Goal: Information Seeking & Learning: Check status

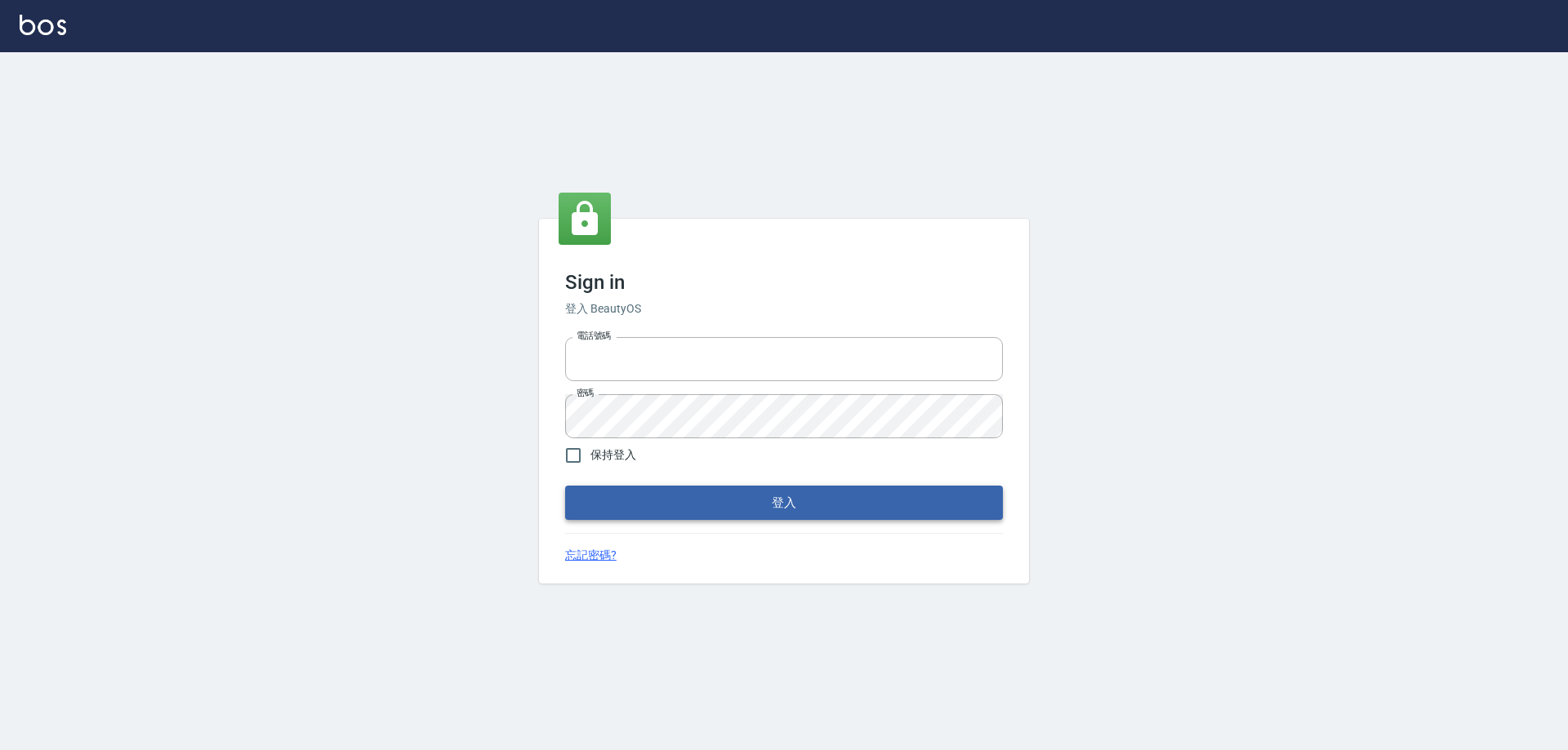
type input "0910673267"
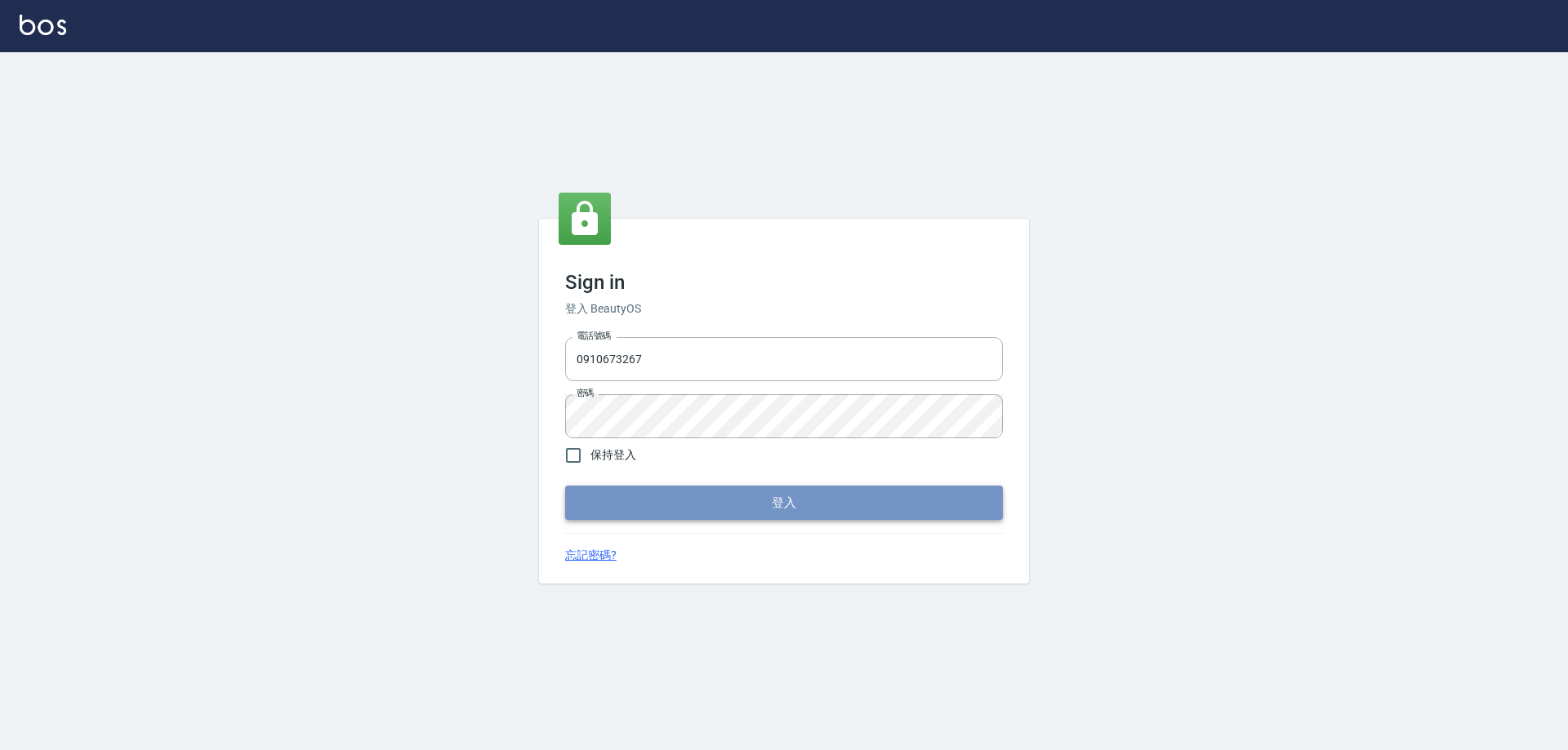
click at [734, 500] on button "登入" at bounding box center [784, 503] width 438 height 34
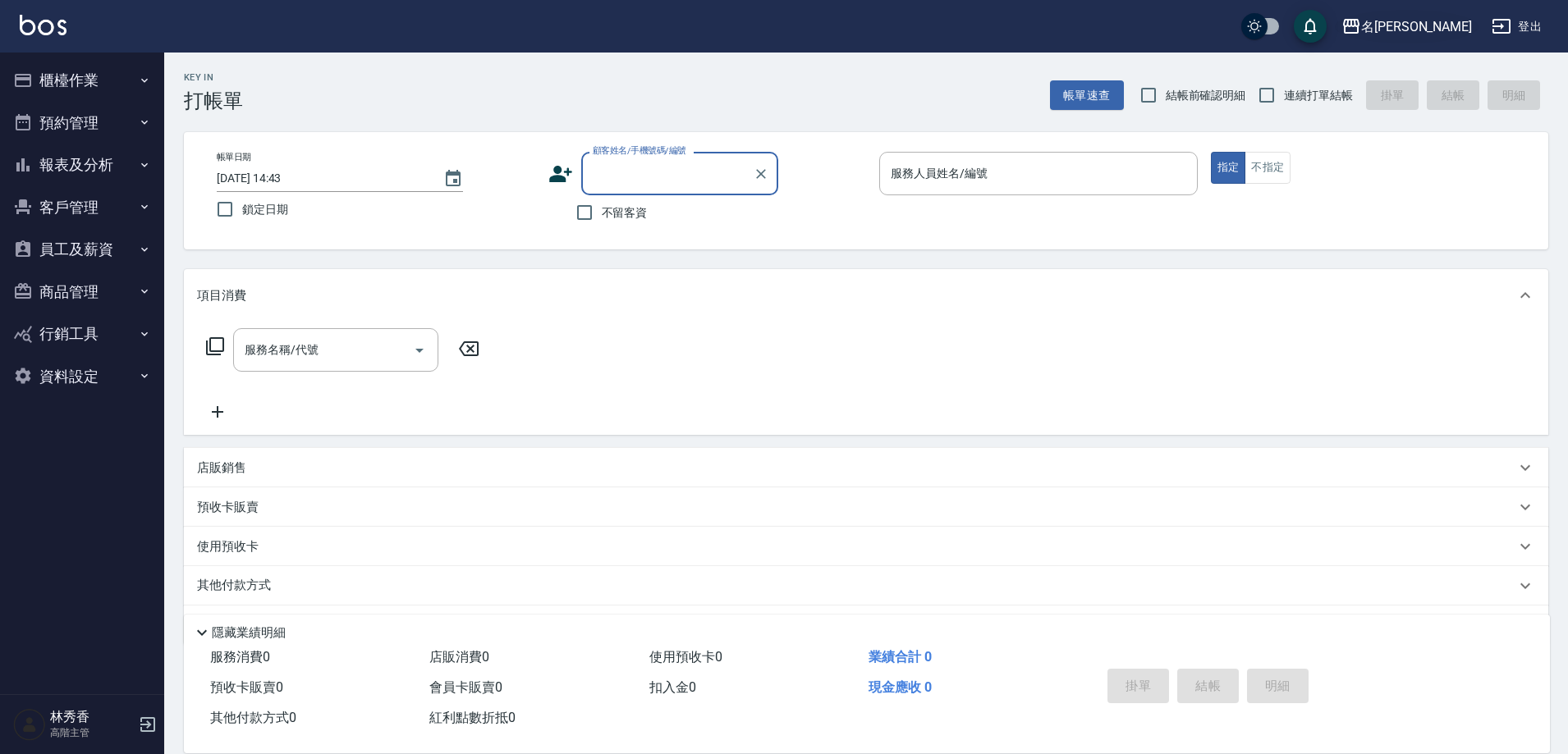
click at [1436, 24] on div "名留伊通" at bounding box center [1416, 26] width 111 height 20
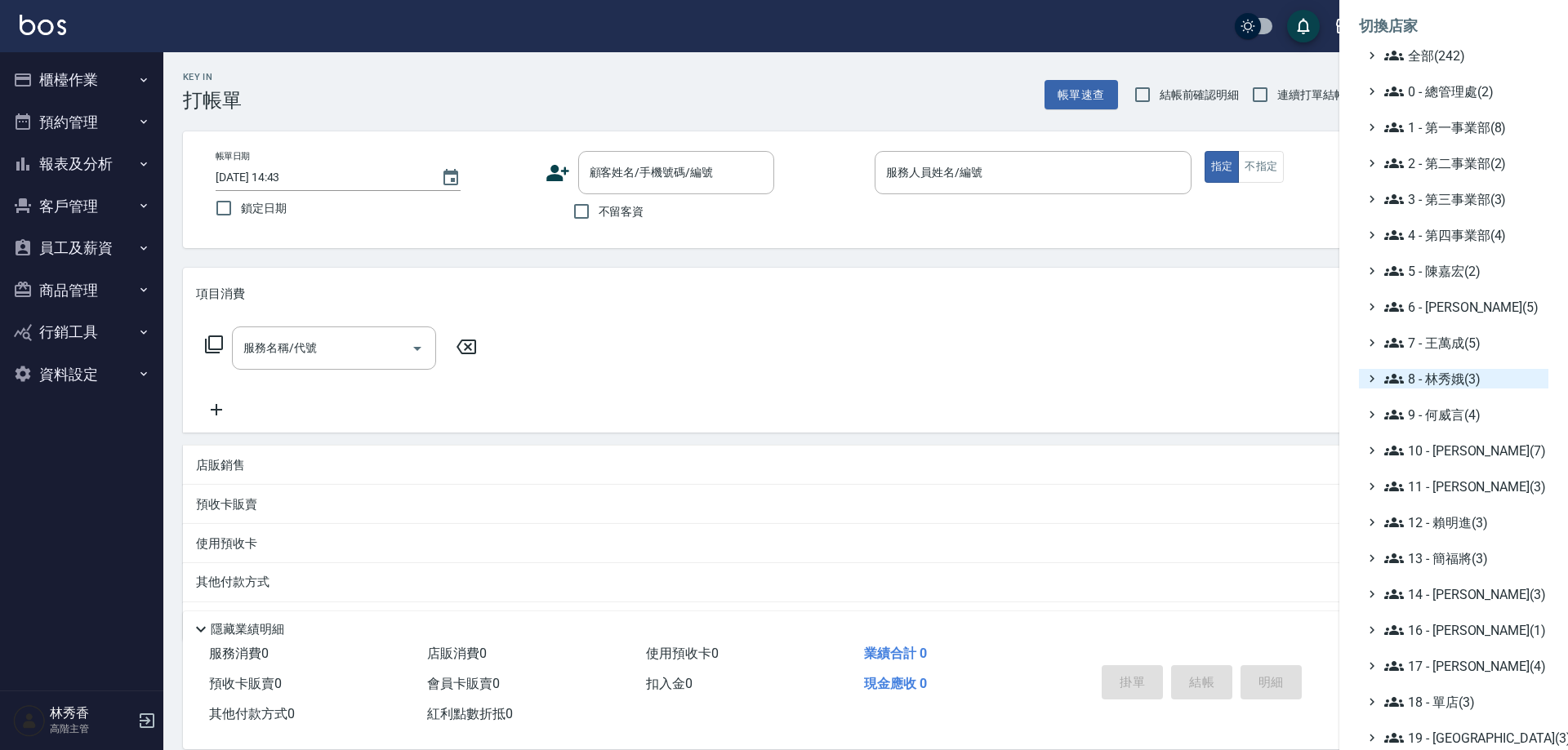
click at [1451, 387] on span "8 - 林秀娥(3)" at bounding box center [1463, 378] width 157 height 19
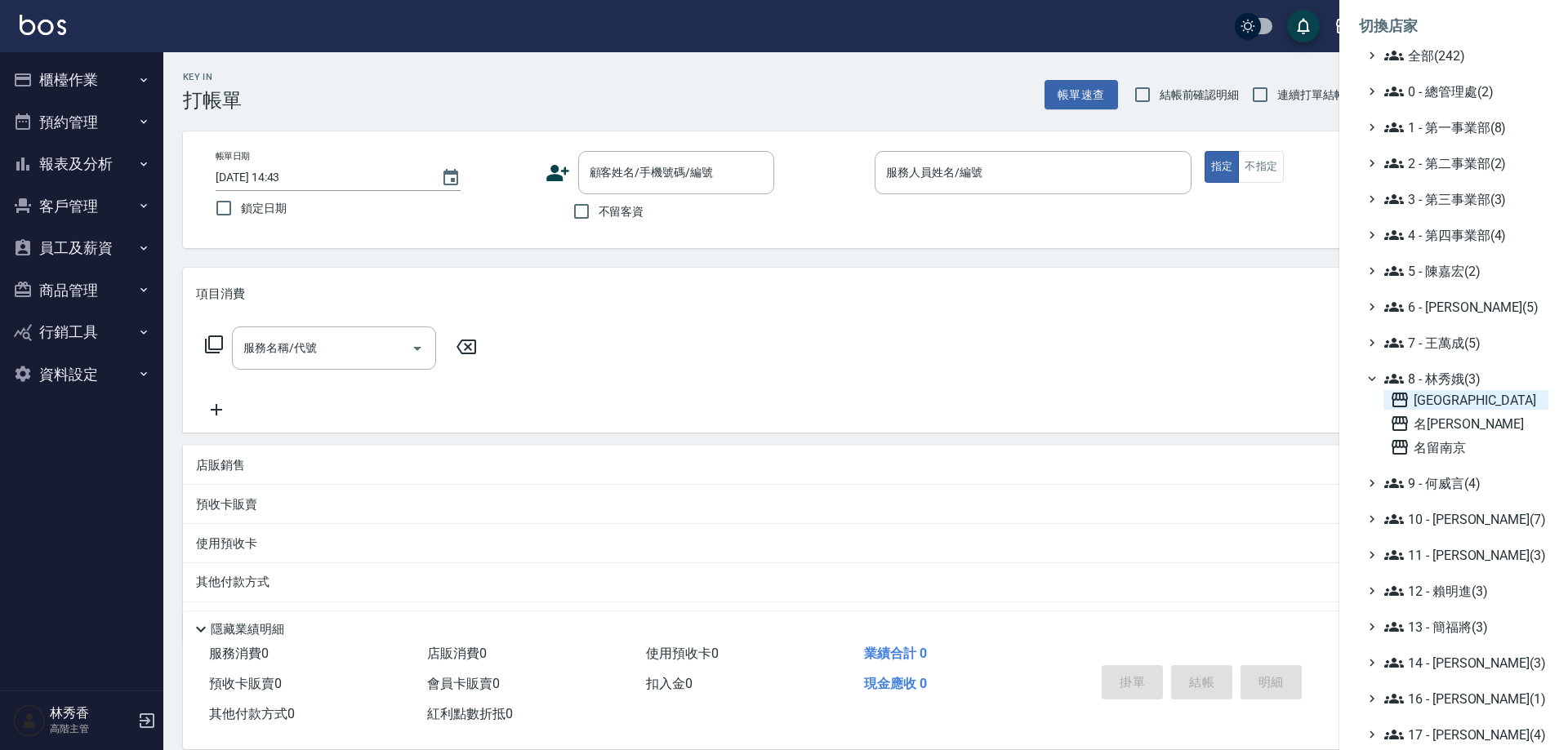
click at [1440, 400] on span "[GEOGRAPHIC_DATA]" at bounding box center [1465, 399] width 152 height 19
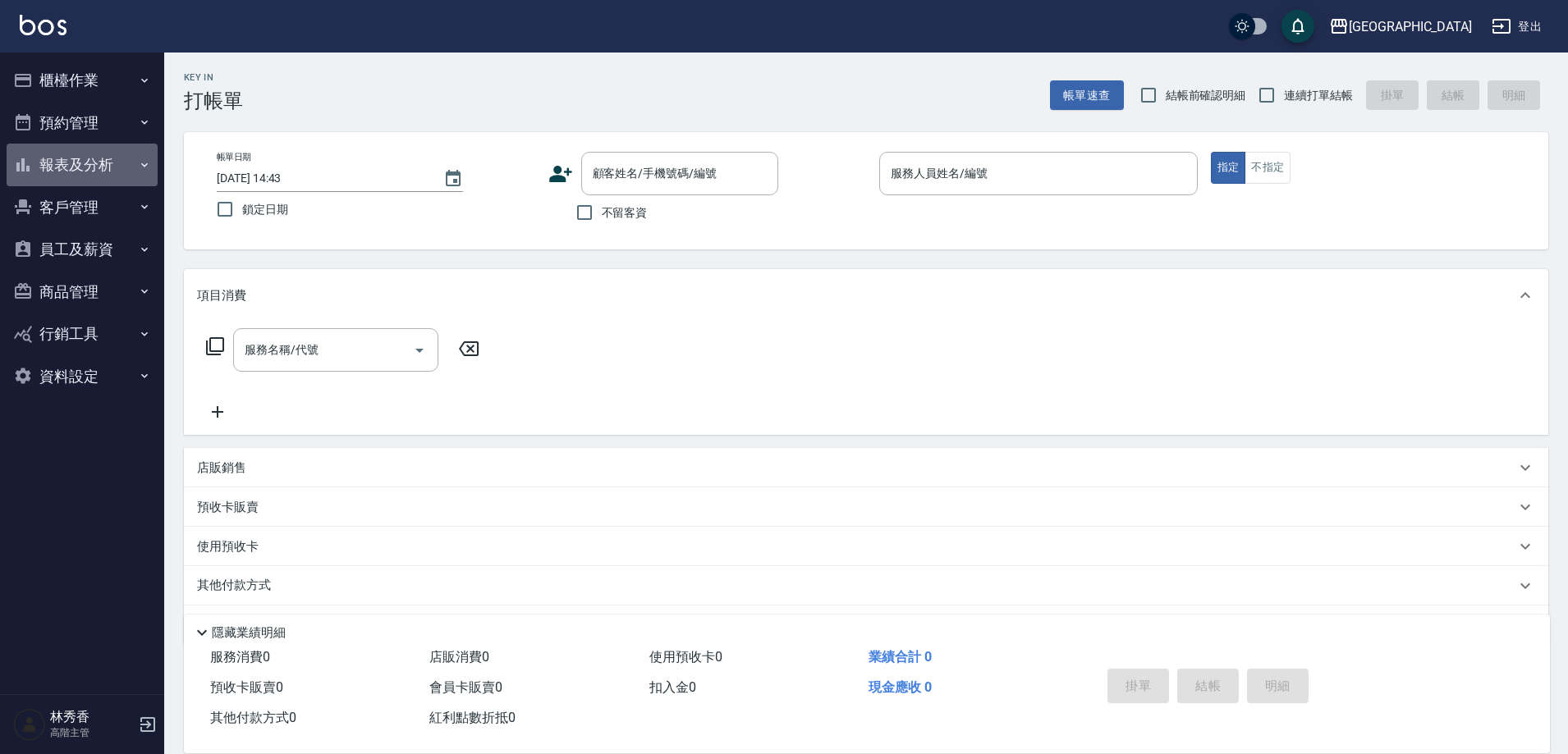
click at [63, 158] on button "報表及分析" at bounding box center [82, 165] width 151 height 42
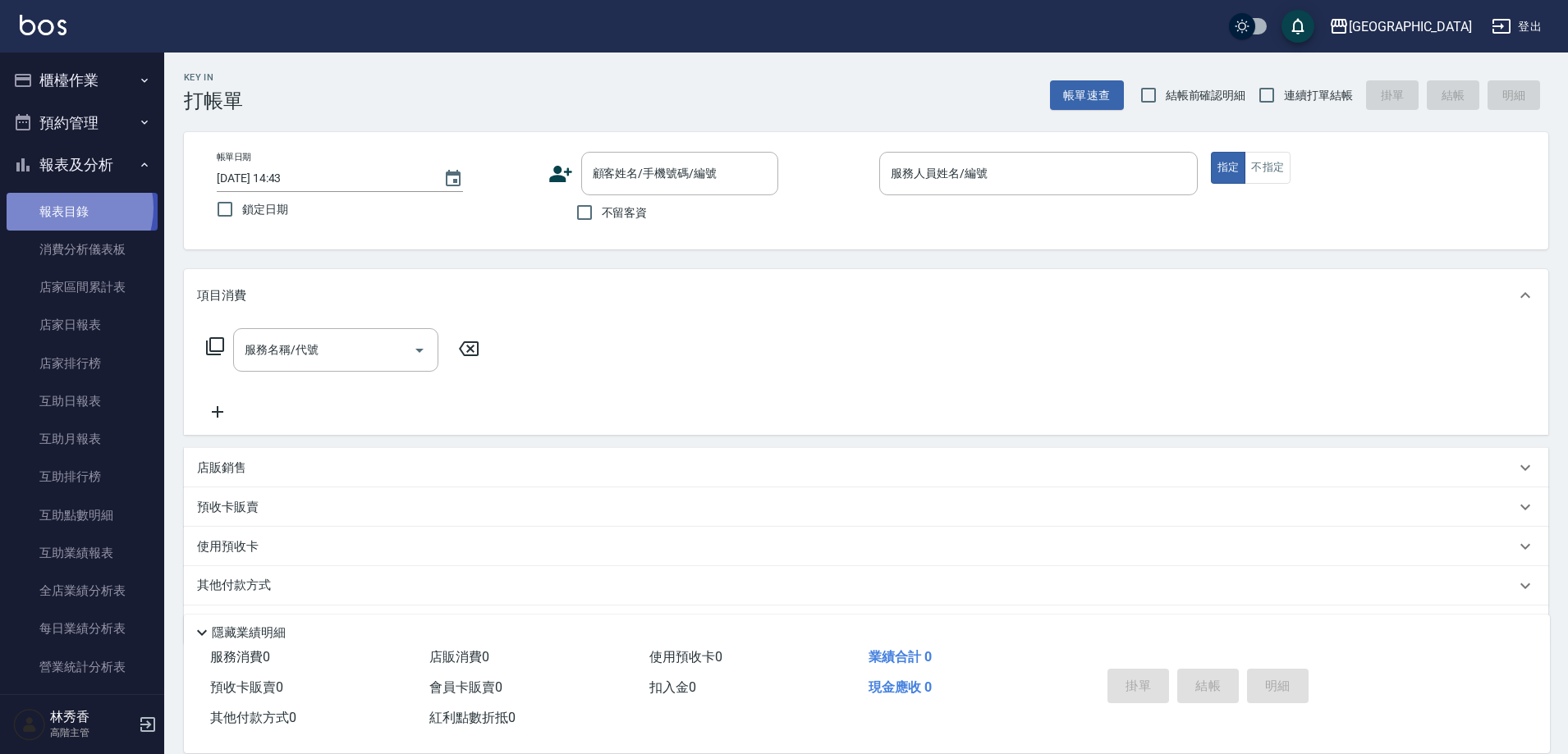
click at [65, 208] on link "報表目錄" at bounding box center [82, 211] width 151 height 38
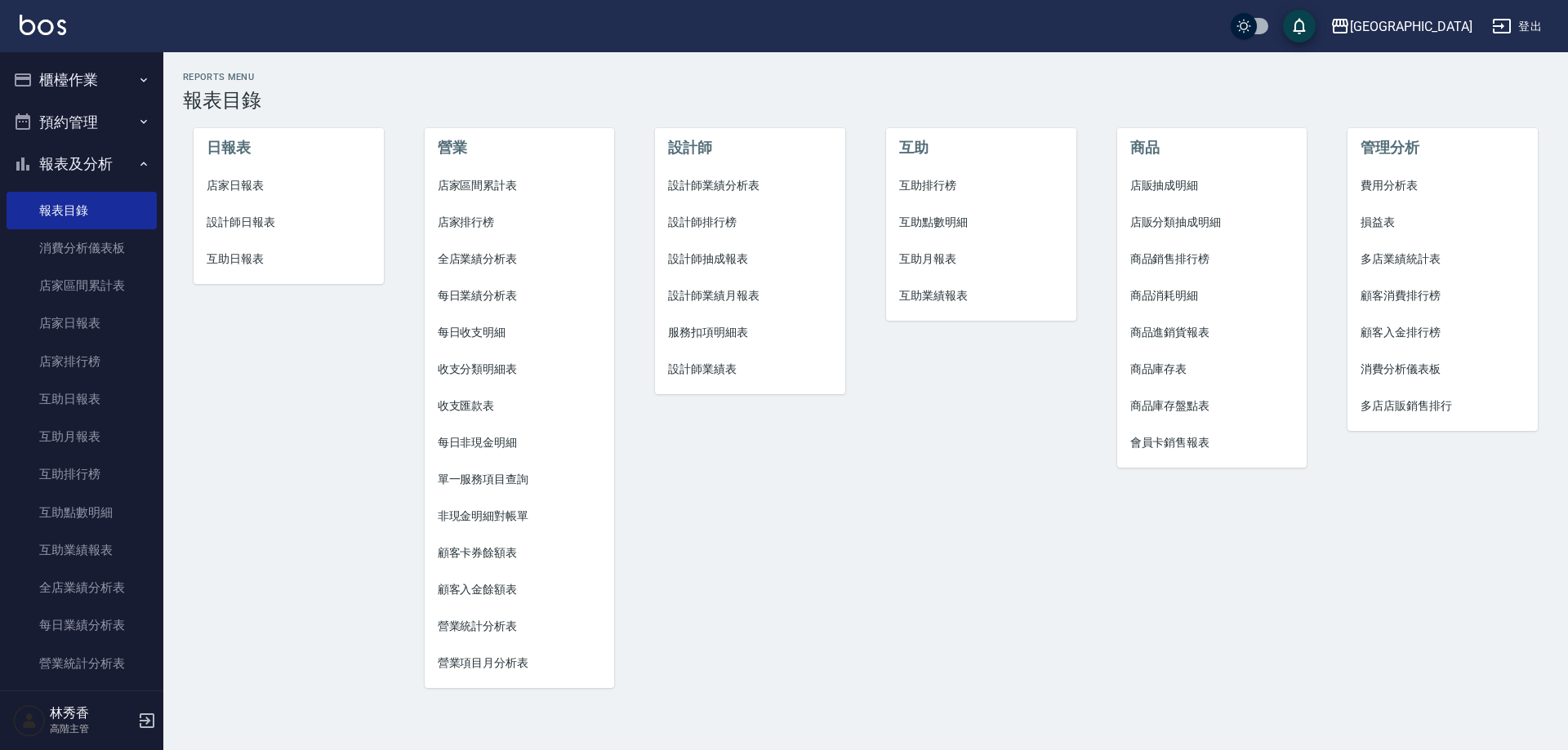
click at [725, 295] on span "設計師業績月報表" at bounding box center [749, 296] width 164 height 17
click at [471, 664] on span "營業項目月分析表" at bounding box center [519, 663] width 164 height 17
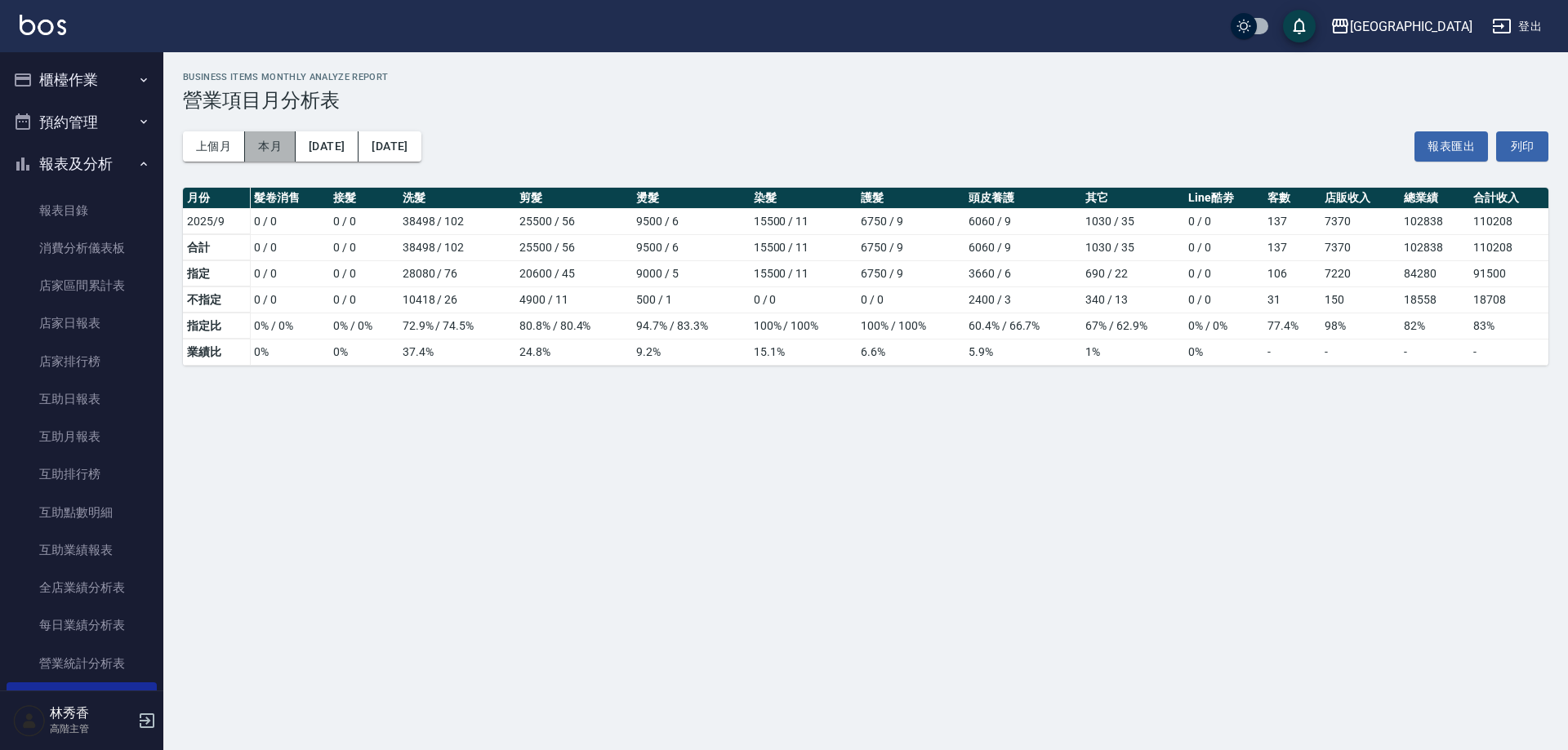
click at [262, 144] on button "本月" at bounding box center [270, 147] width 51 height 31
click at [205, 142] on button "上個月" at bounding box center [214, 147] width 62 height 31
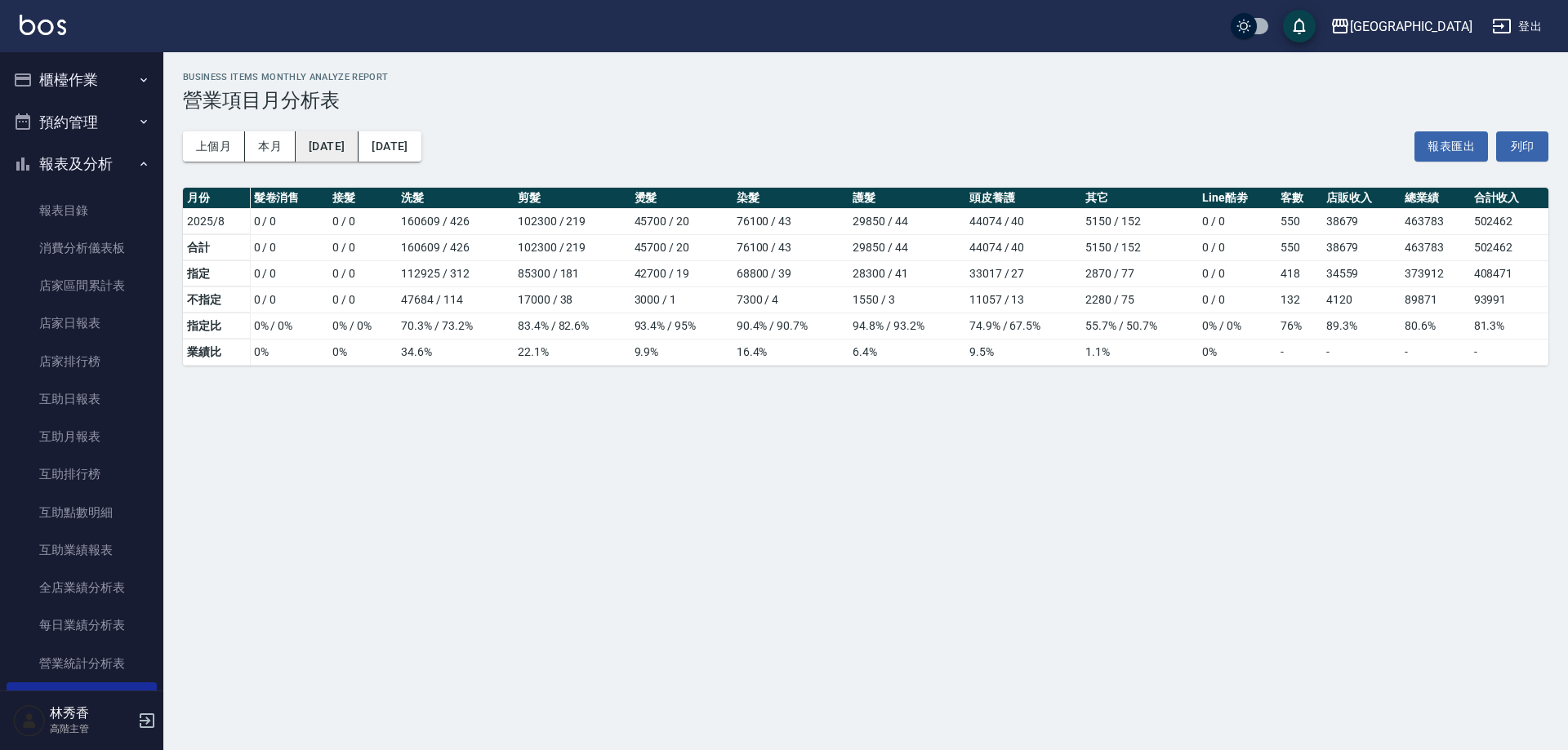
click at [348, 149] on button "[DATE]" at bounding box center [327, 147] width 63 height 31
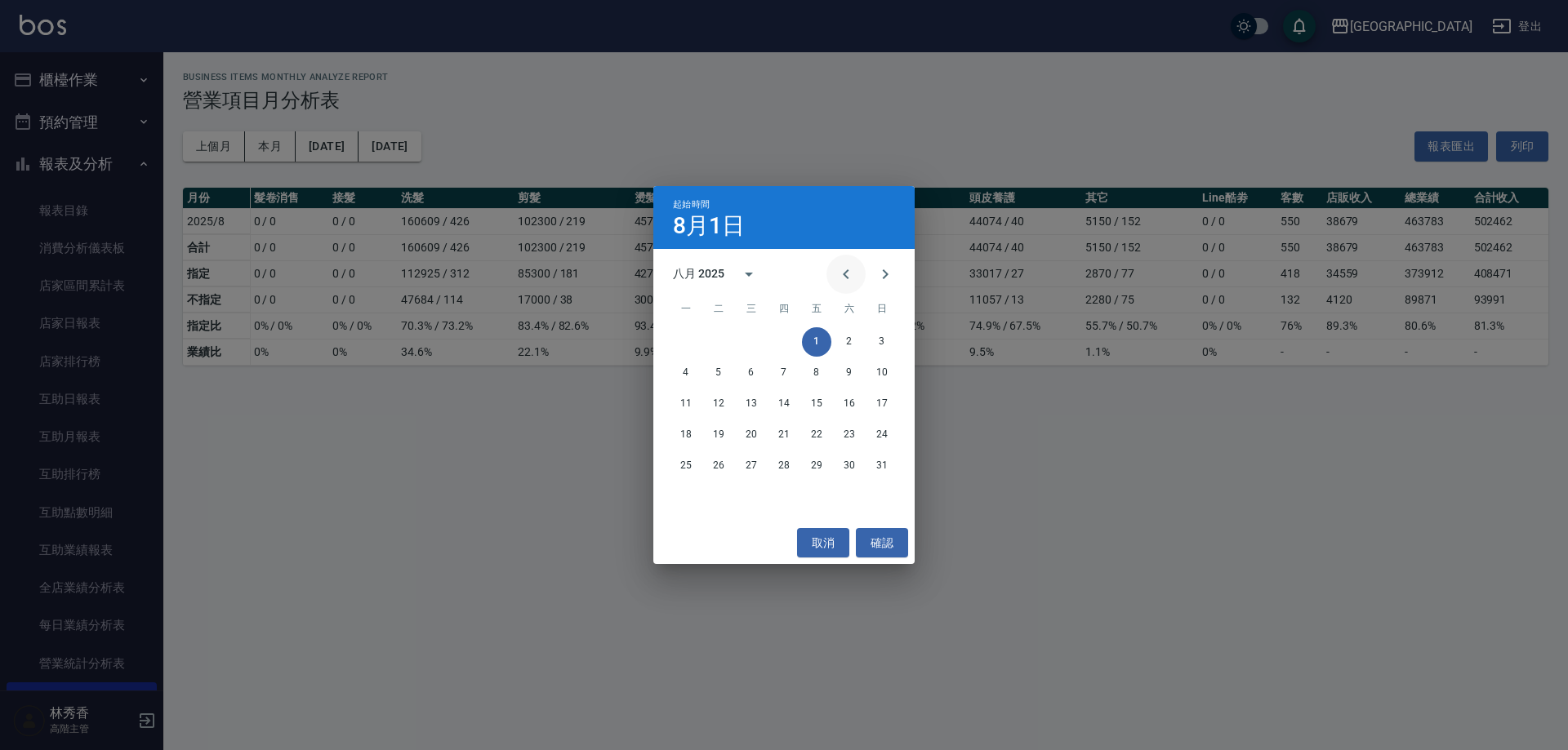
click at [851, 267] on icon "Previous month" at bounding box center [846, 274] width 19 height 19
click at [785, 334] on button "1" at bounding box center [784, 342] width 30 height 30
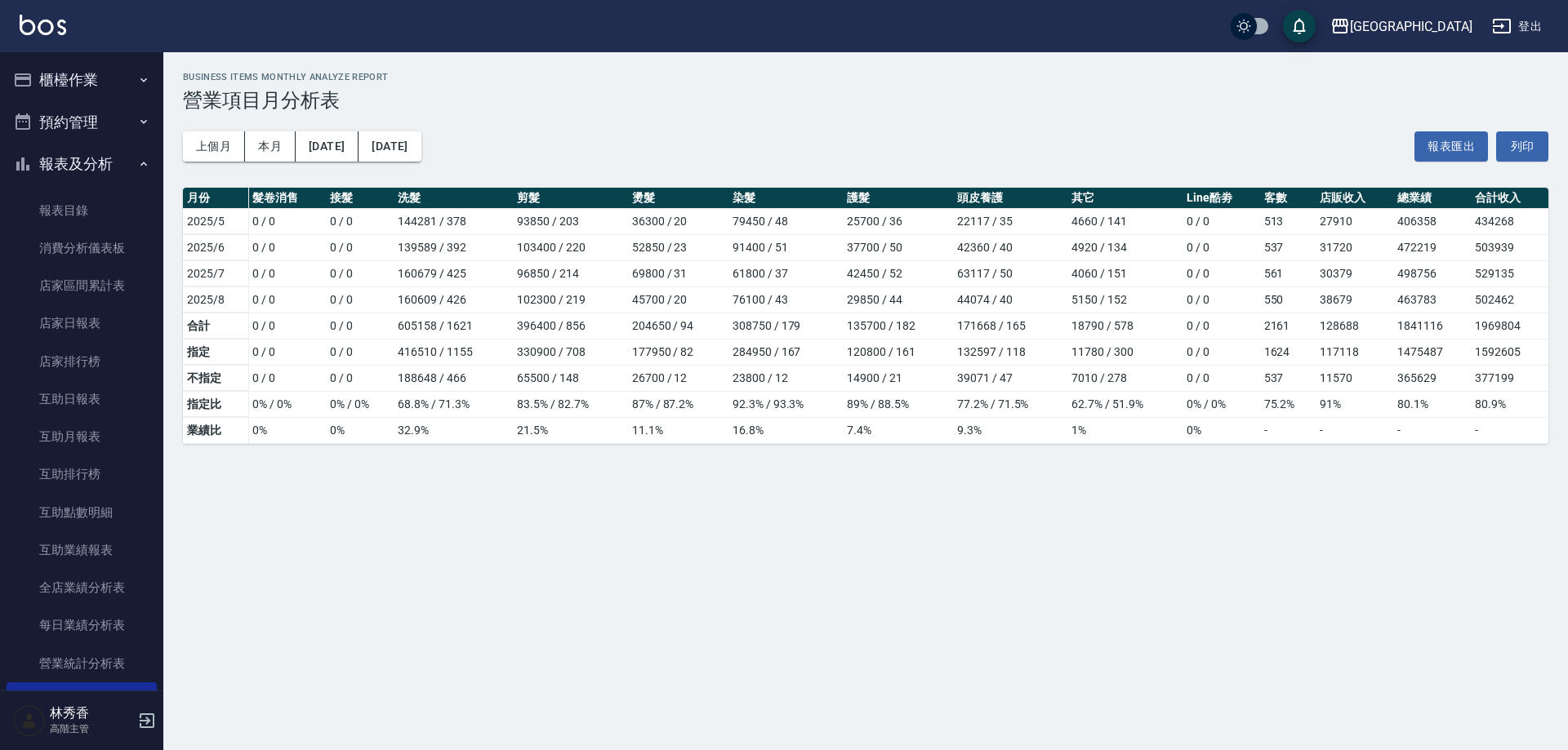
click at [694, 601] on div "[GEOGRAPHIC_DATA] [DATE] - [DATE] 營業項目月分析表 列印時間： [DATE][PHONE_NUMBER]:44 Busine…" at bounding box center [784, 375] width 1568 height 750
click at [588, 648] on div "[GEOGRAPHIC_DATA] [DATE] - [DATE] 營業項目月分析表 列印時間： [DATE][PHONE_NUMBER]:44 Busine…" at bounding box center [784, 375] width 1568 height 750
click at [319, 142] on button "[DATE]" at bounding box center [327, 147] width 63 height 31
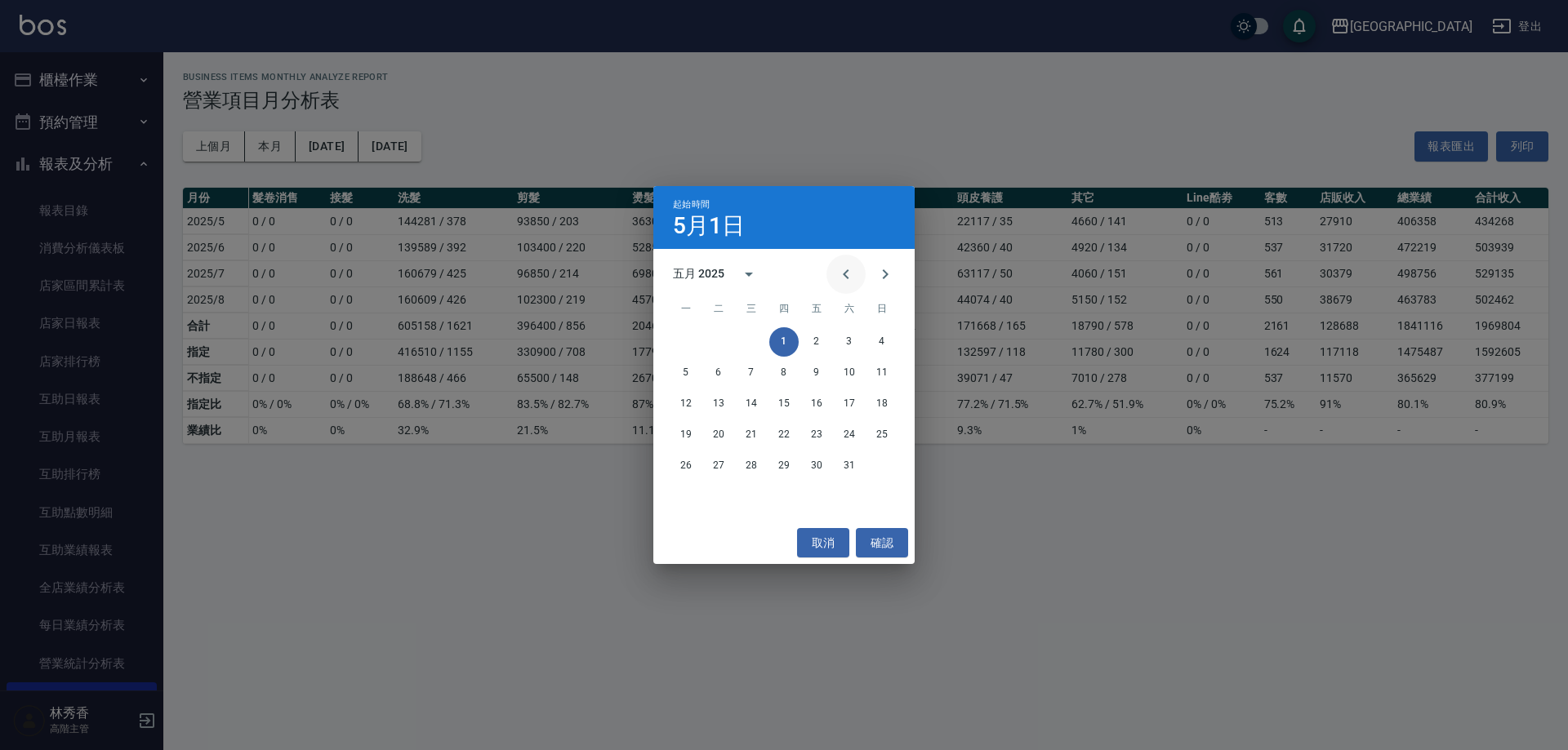
click at [851, 276] on icon "Previous month" at bounding box center [846, 274] width 19 height 19
click at [848, 334] on button "1" at bounding box center [849, 342] width 30 height 30
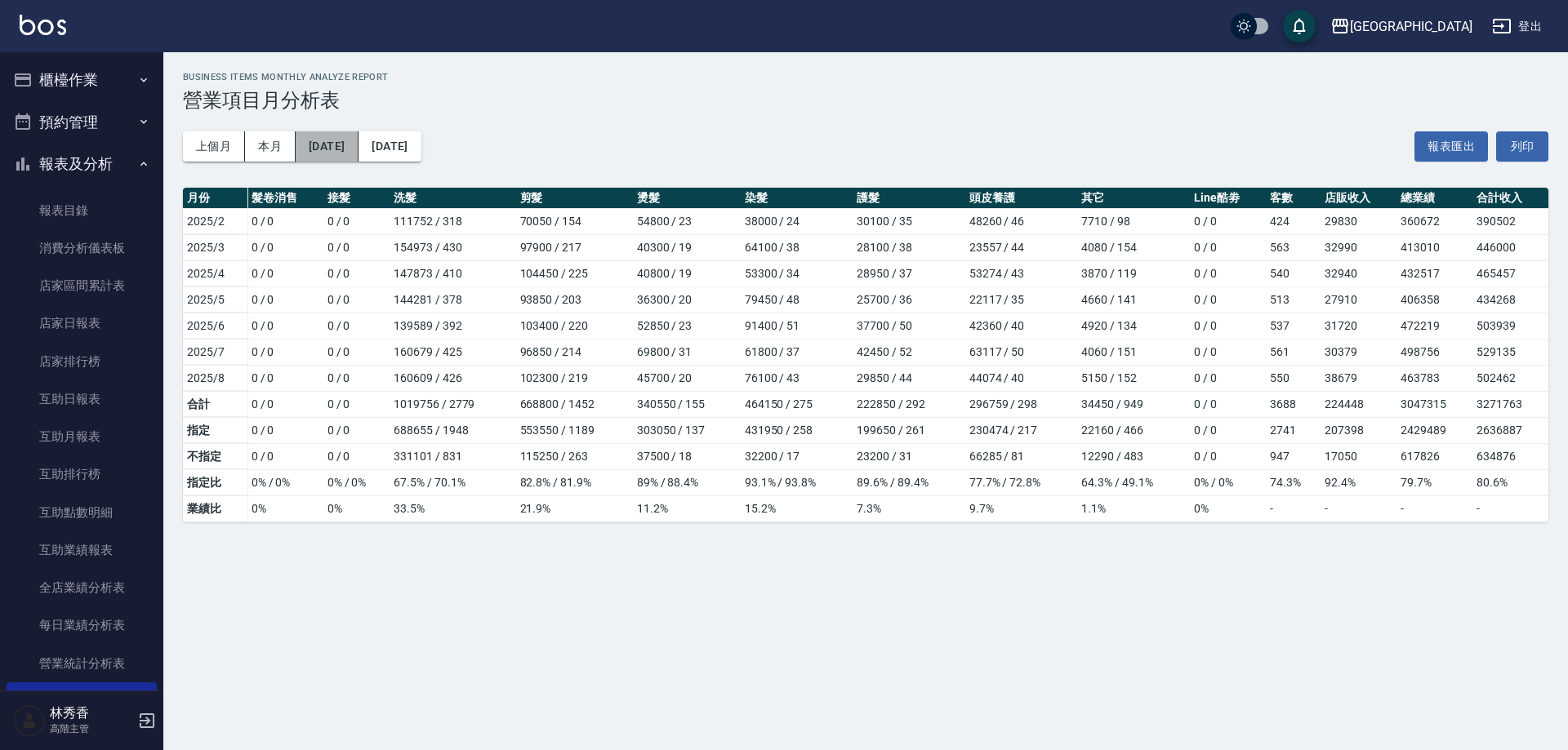
click at [339, 147] on button "[DATE]" at bounding box center [327, 147] width 63 height 31
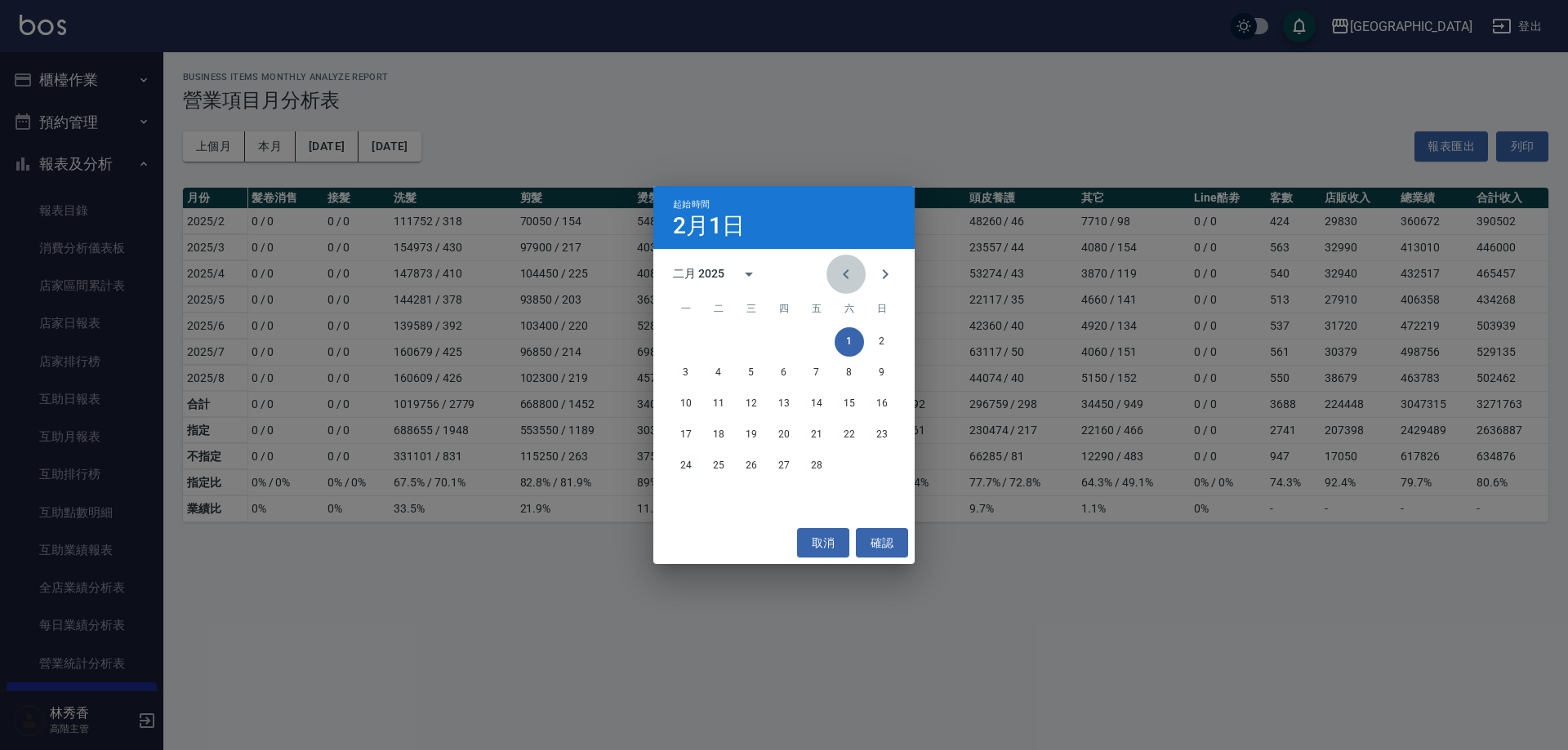
click at [840, 270] on icon "Previous month" at bounding box center [846, 274] width 19 height 19
click at [875, 335] on button "1" at bounding box center [882, 342] width 30 height 30
